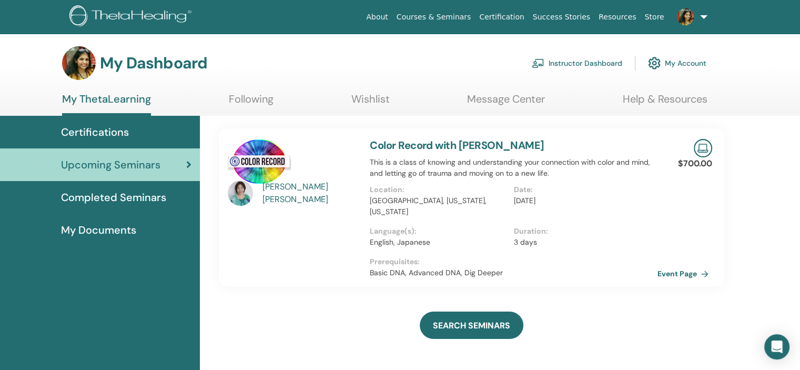
click at [587, 59] on link "Instructor Dashboard" at bounding box center [577, 63] width 90 height 23
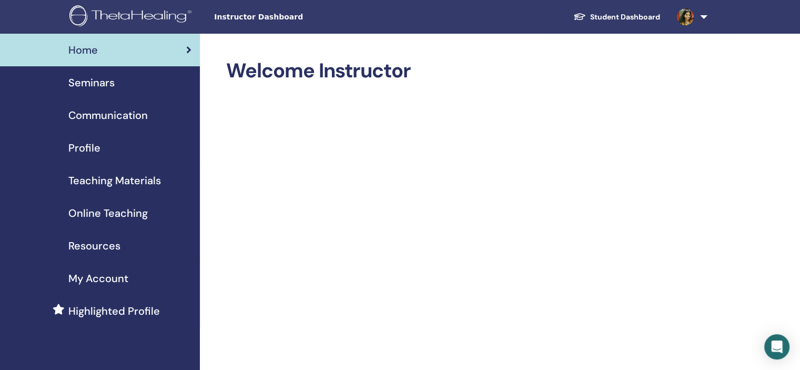
click at [120, 273] on span "My Account" at bounding box center [98, 278] width 60 height 16
click at [125, 143] on div "Profile" at bounding box center [99, 148] width 183 height 16
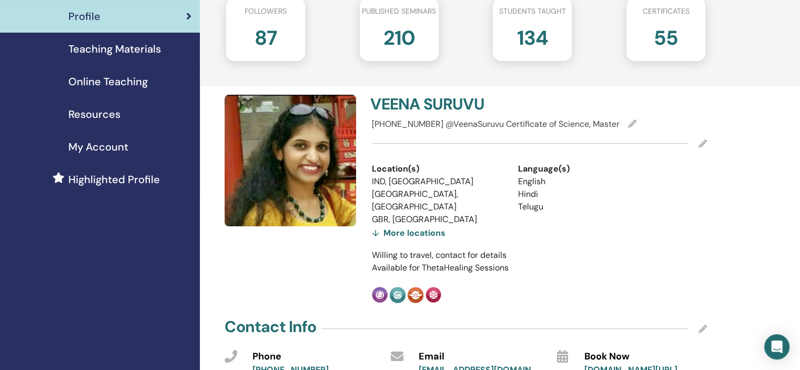
scroll to position [210, 0]
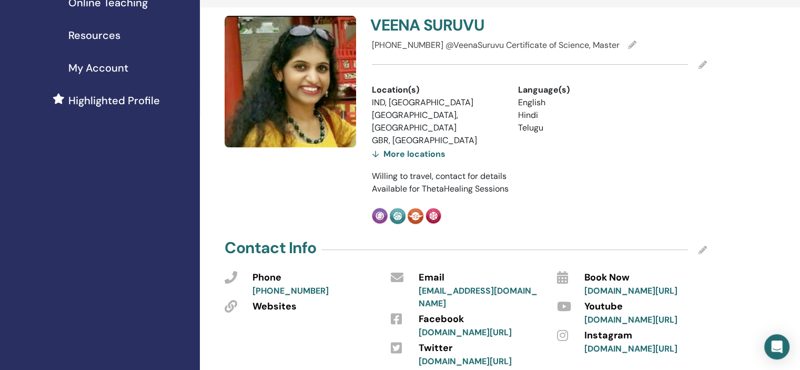
click at [702, 65] on icon at bounding box center [703, 65] width 8 height 8
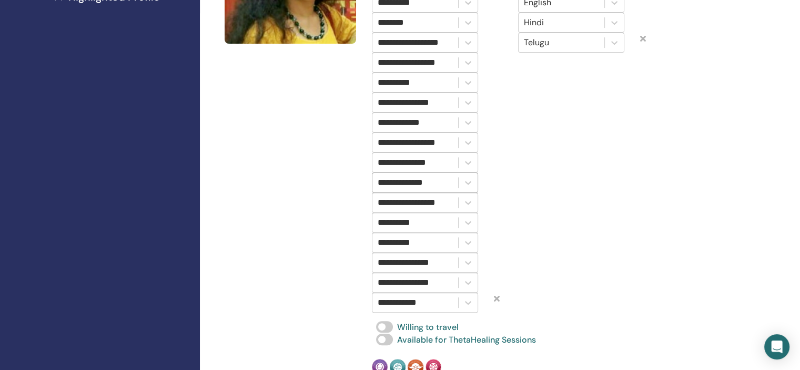
scroll to position [316, 0]
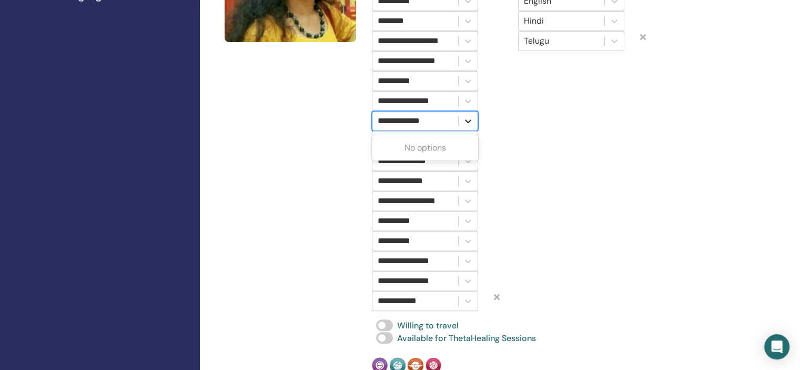
click at [468, 118] on icon at bounding box center [468, 121] width 11 height 11
type input "*"
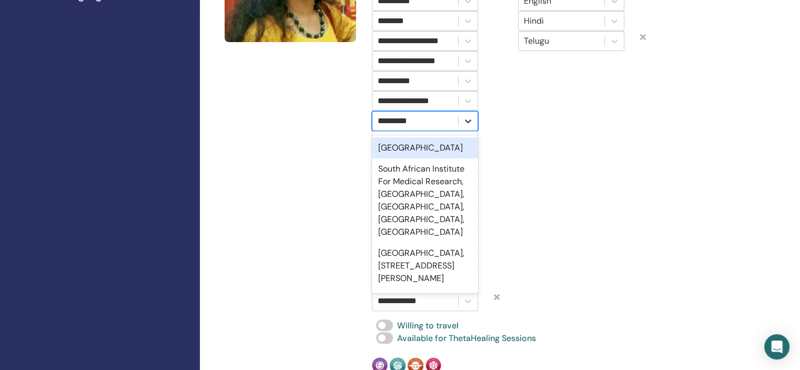
type input "**********"
click at [436, 144] on div "[GEOGRAPHIC_DATA]" at bounding box center [425, 147] width 106 height 21
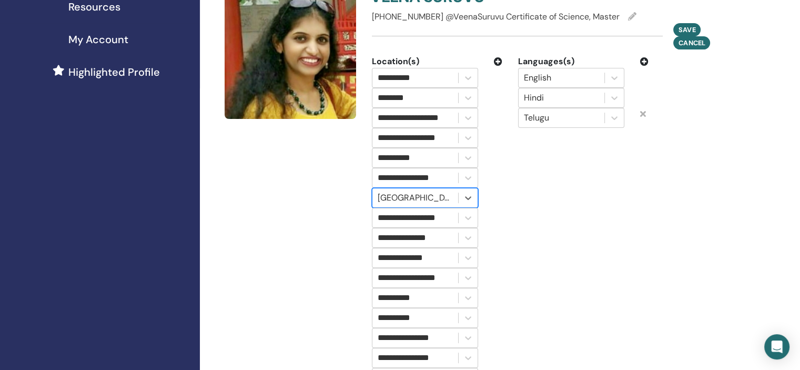
scroll to position [158, 0]
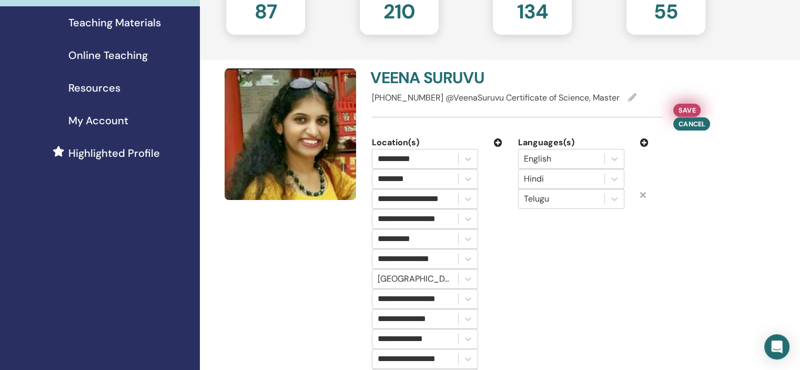
click at [688, 109] on span "Save" at bounding box center [687, 110] width 17 height 11
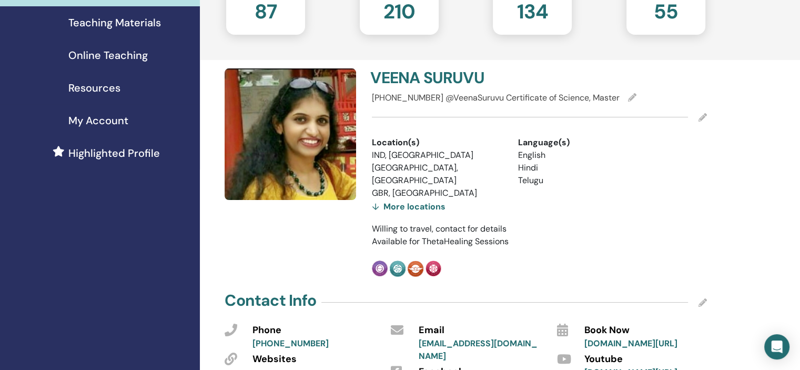
click at [418, 199] on div "More locations" at bounding box center [409, 206] width 74 height 15
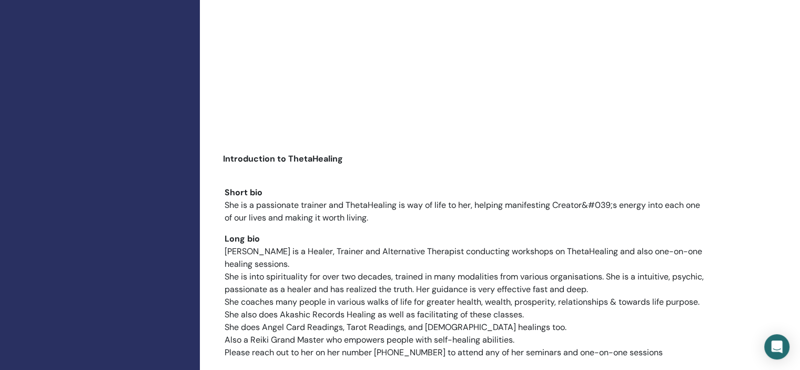
scroll to position [1578, 0]
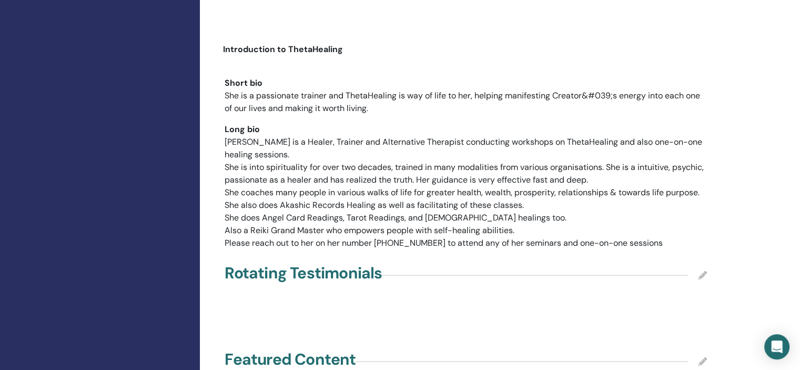
click at [701, 357] on icon at bounding box center [703, 361] width 8 height 8
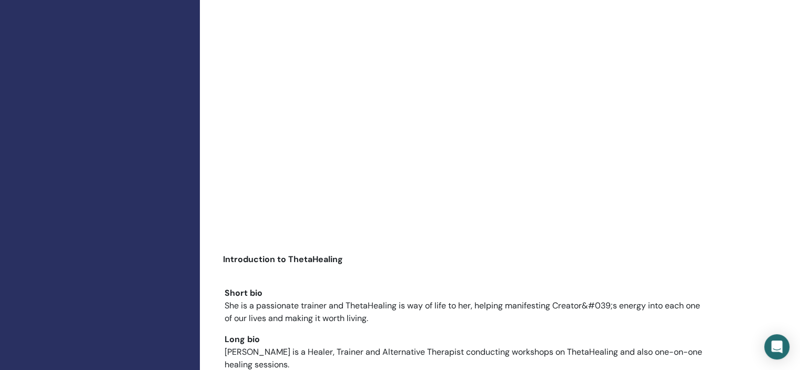
scroll to position [1368, 0]
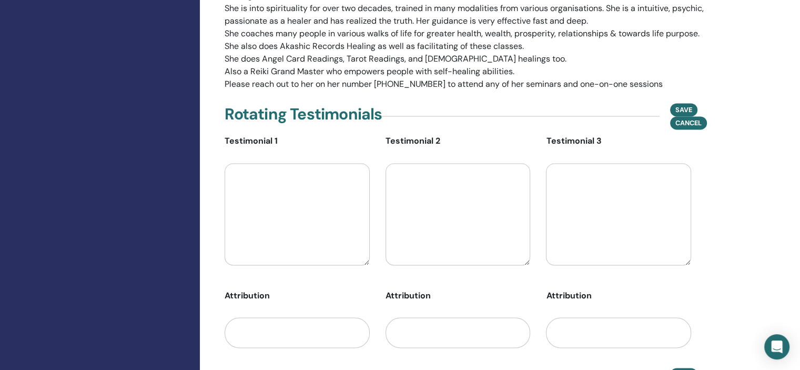
scroll to position [1736, 0]
